Goal: Information Seeking & Learning: Learn about a topic

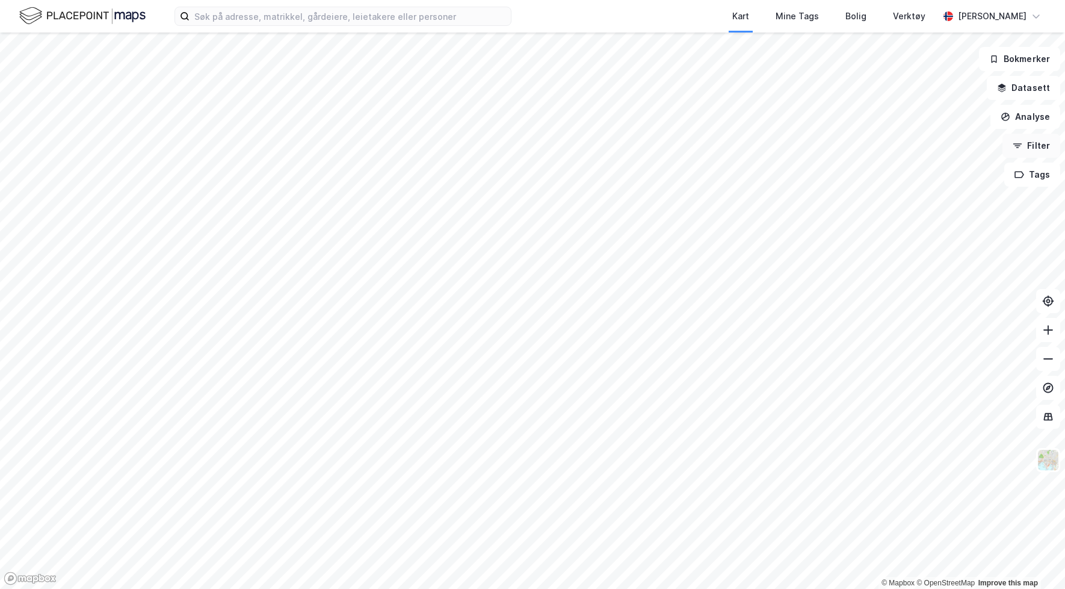
click at [1028, 156] on button "Filter" at bounding box center [1032, 146] width 58 height 24
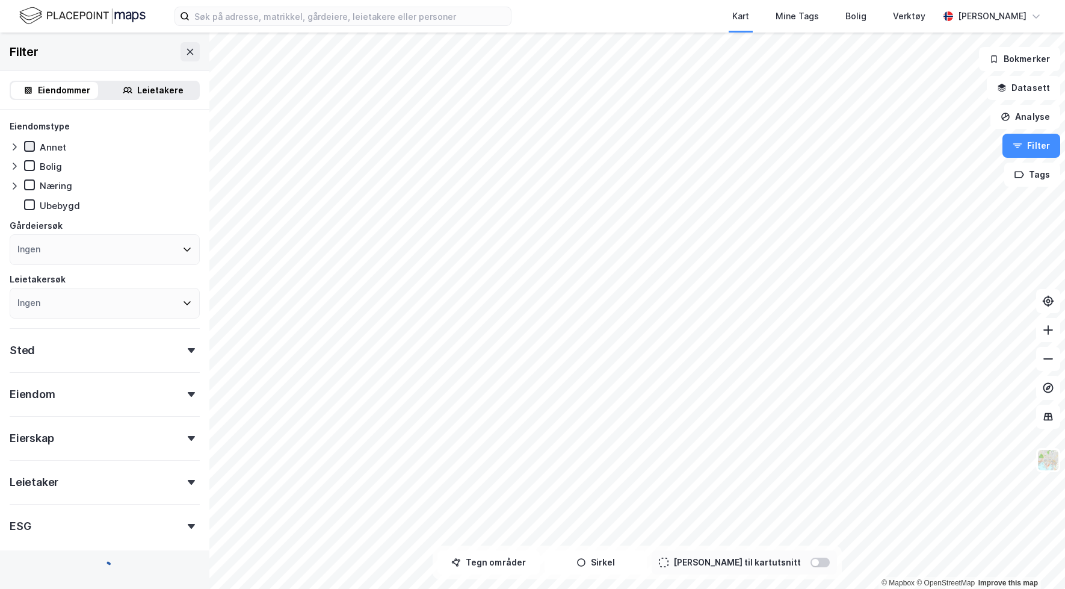
click at [31, 146] on icon at bounding box center [29, 146] width 8 height 8
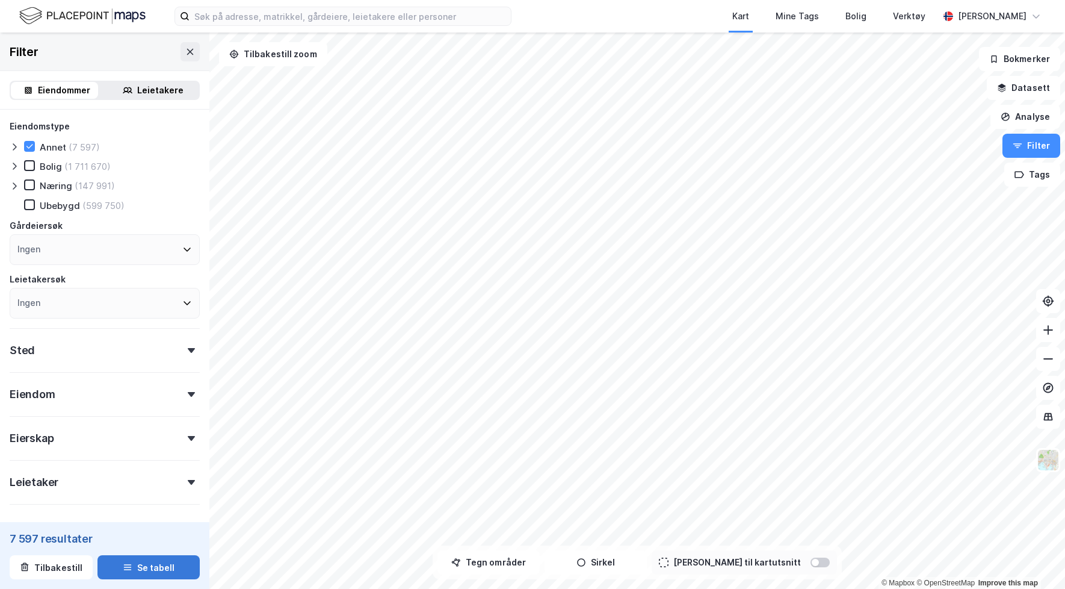
click at [164, 557] on button "Se tabell" at bounding box center [149, 567] width 102 height 24
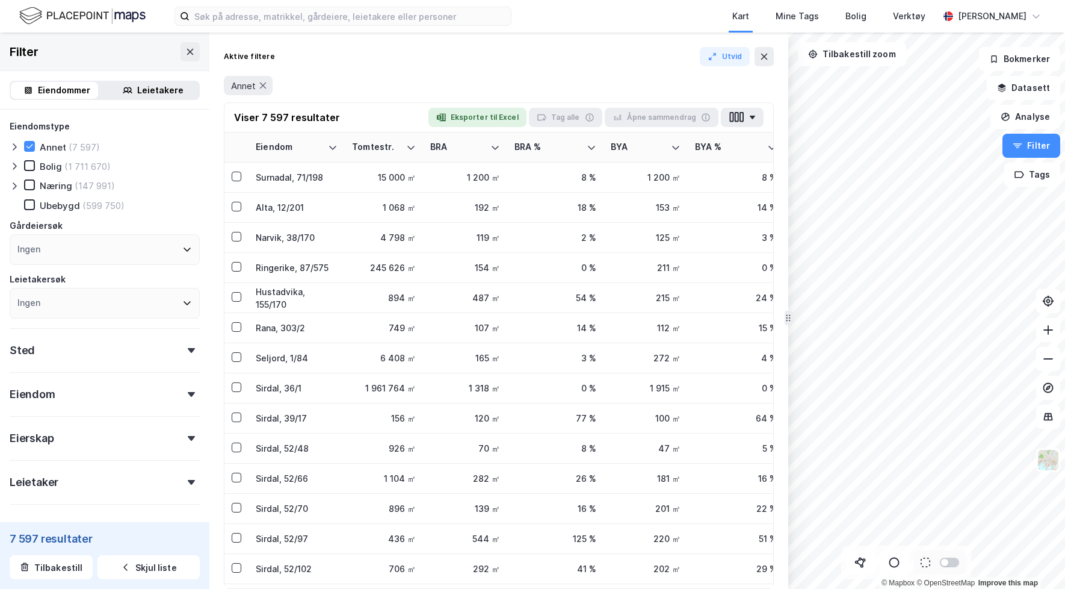
click at [27, 190] on div "Næring (147 991)" at bounding box center [69, 185] width 91 height 12
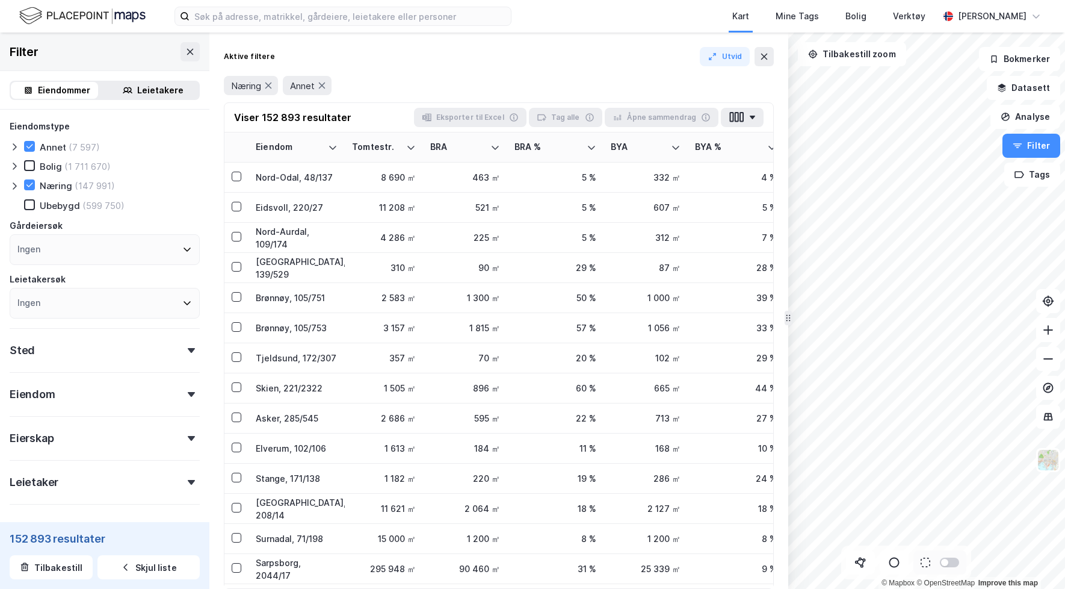
click at [775, 58] on div "Aktive filtere Utvid Næring Annet Viser 152 893 resultater Eksporter til Excel …" at bounding box center [498, 311] width 579 height 556
click at [770, 58] on button at bounding box center [764, 56] width 19 height 19
